Goal: Task Accomplishment & Management: Use online tool/utility

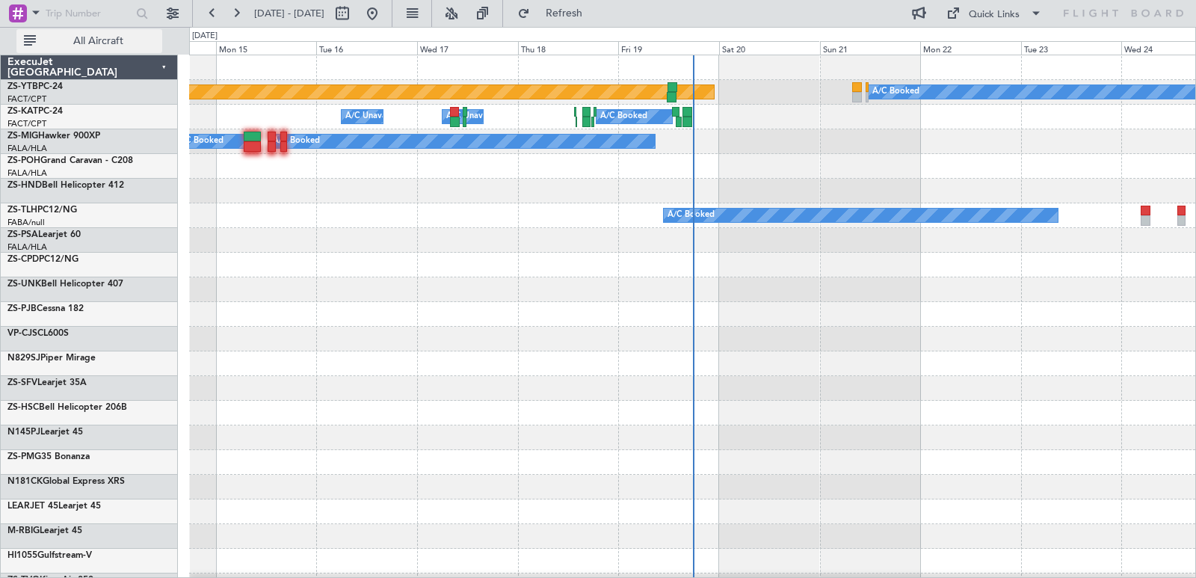
click at [132, 43] on span "All Aircraft" at bounding box center [98, 41] width 119 height 10
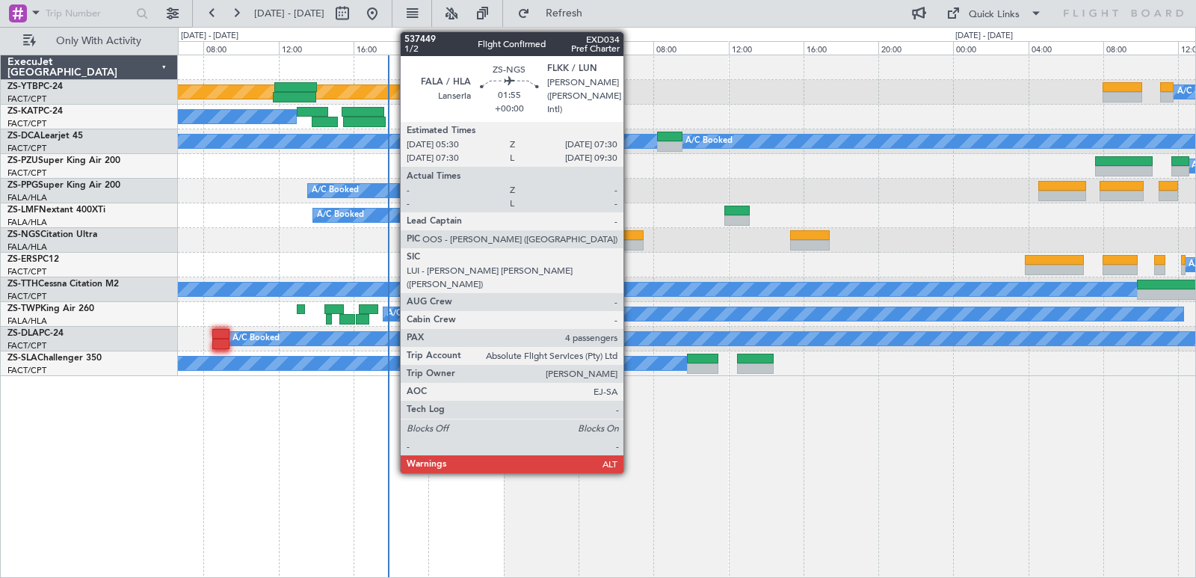
click at [630, 230] on div at bounding box center [625, 235] width 38 height 10
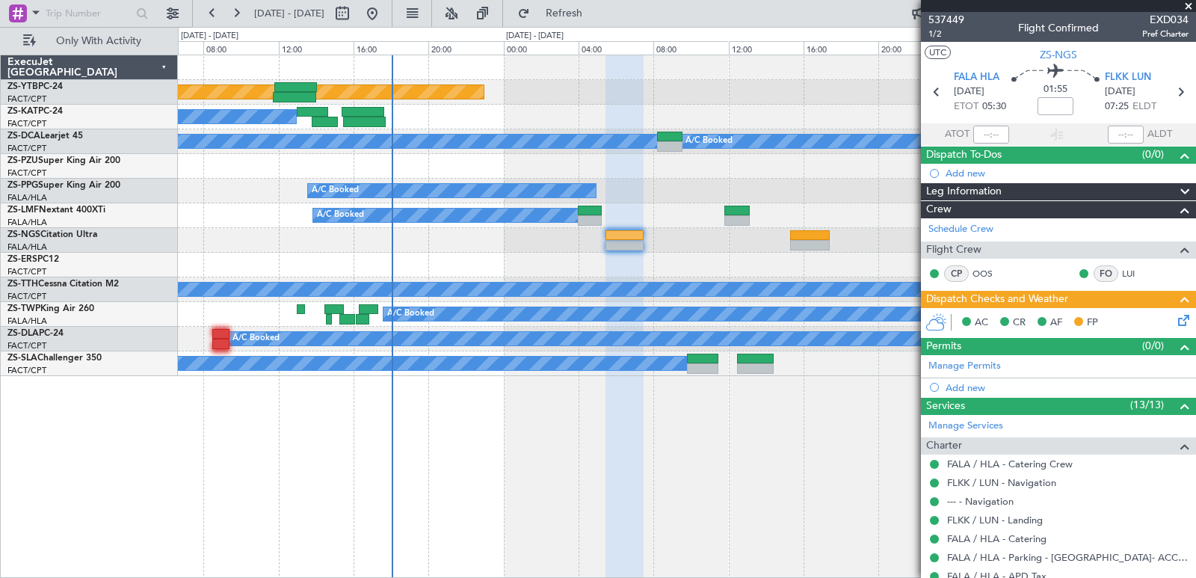
click at [1189, 4] on span at bounding box center [1188, 6] width 15 height 13
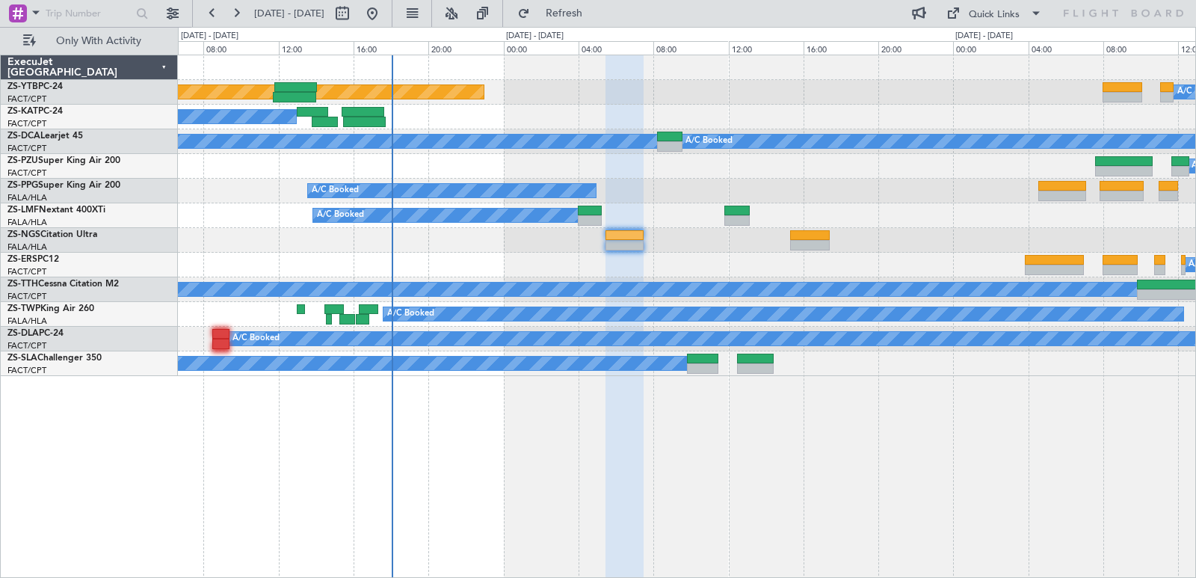
type input "0"
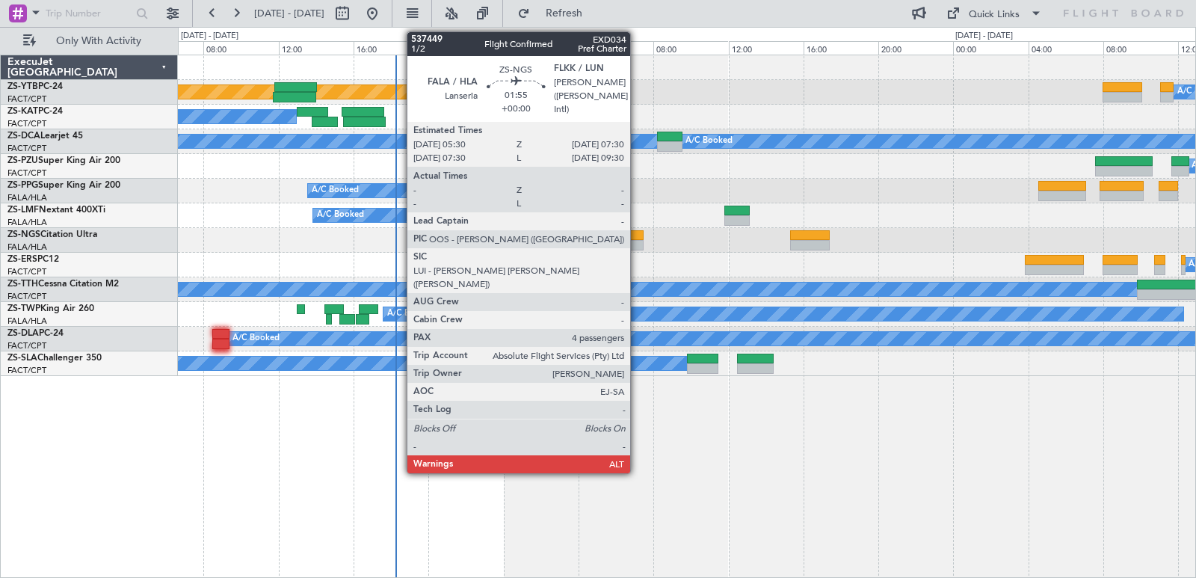
click at [637, 241] on div at bounding box center [625, 245] width 38 height 10
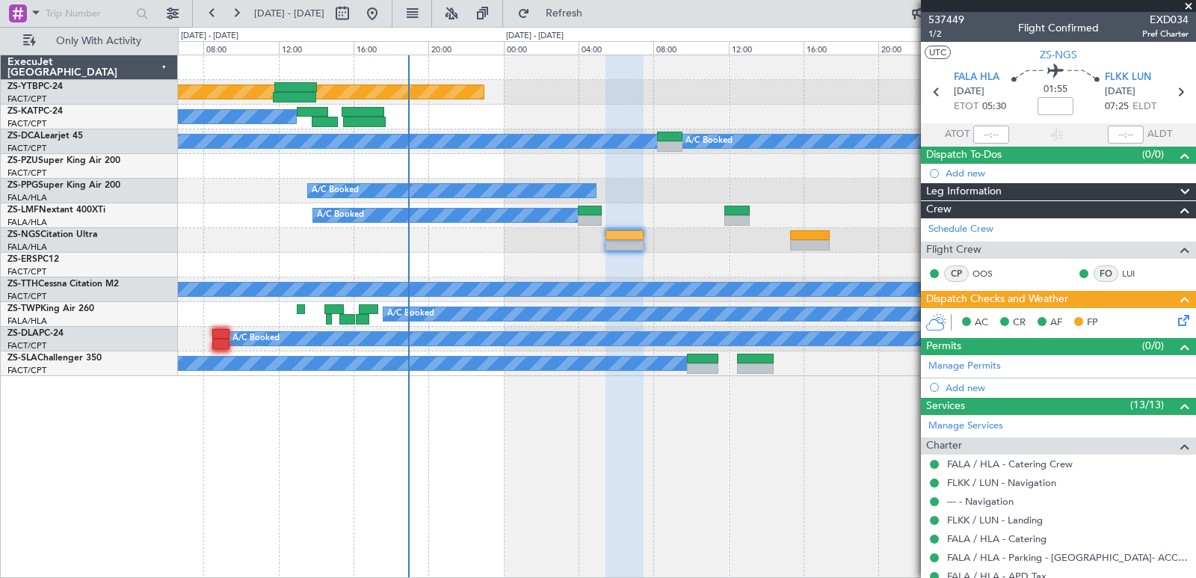
click at [1187, 10] on span at bounding box center [1188, 6] width 15 height 13
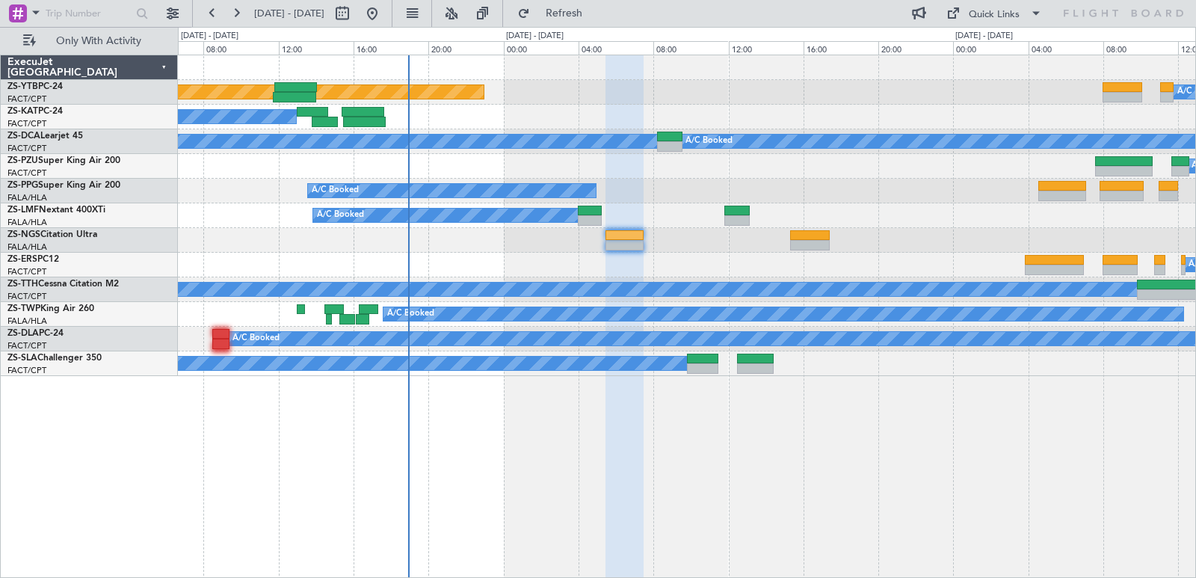
type input "0"
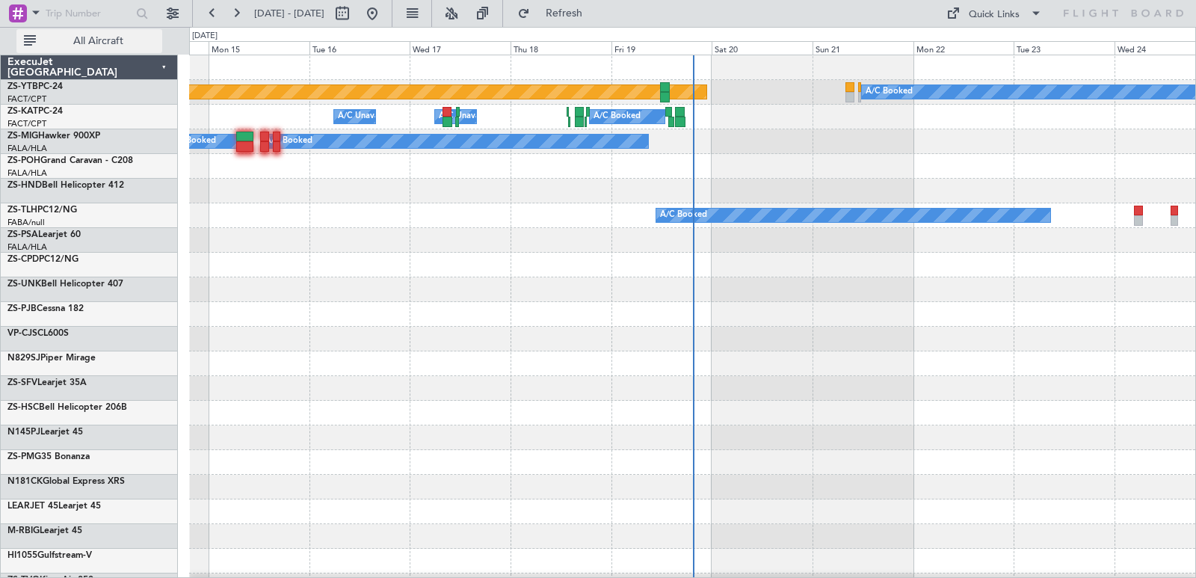
click at [150, 39] on span "All Aircraft" at bounding box center [98, 41] width 119 height 10
